Goal: Task Accomplishment & Management: Manage account settings

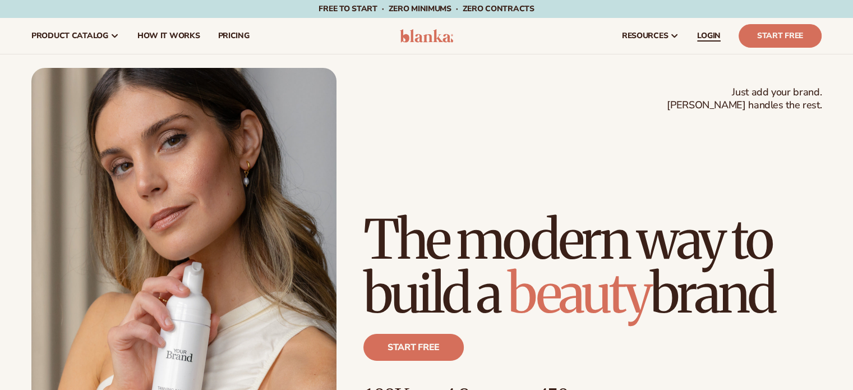
click at [709, 35] on span "LOGIN" at bounding box center [709, 35] width 24 height 9
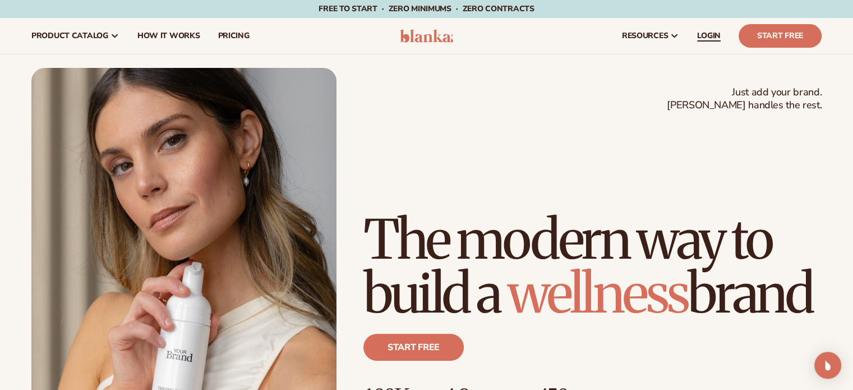
click at [701, 34] on span "LOGIN" at bounding box center [709, 35] width 24 height 9
